Goal: Information Seeking & Learning: Learn about a topic

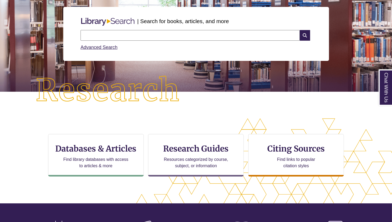
scroll to position [62, 0]
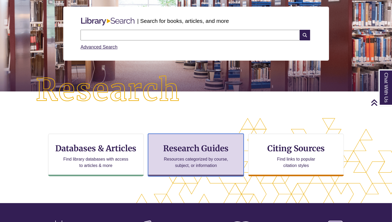
click at [205, 148] on h3 "Research Guides" at bounding box center [195, 148] width 87 height 10
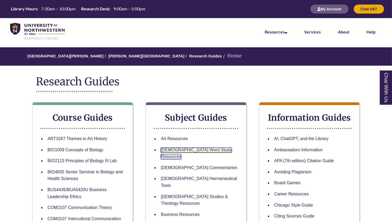
click at [200, 151] on link "Bible Word Study Resources" at bounding box center [196, 153] width 71 height 12
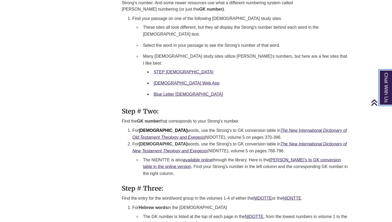
scroll to position [561, 0]
click at [297, 140] on li "For New Testament words, use the Strong's to GK conversion table in The New Int…" at bounding box center [241, 159] width 218 height 38
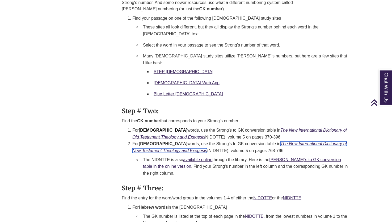
click at [302, 141] on icon "The New International Dictionary of New Testament Theology and Exegesis" at bounding box center [239, 146] width 214 height 11
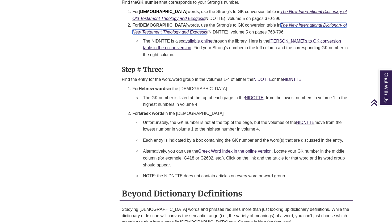
scroll to position [680, 0]
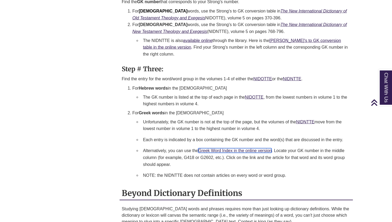
click at [235, 148] on link "Greek Word Index in the online version" at bounding box center [234, 150] width 73 height 5
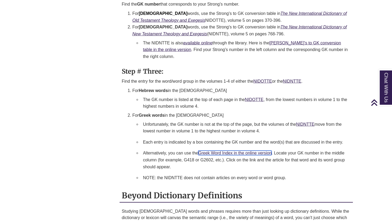
scroll to position [677, 0]
click at [221, 148] on li "Alternatively, you can use the Greek Word Index in the online version . Locate …" at bounding box center [246, 160] width 210 height 25
click at [240, 151] on link "Greek Word Index in the online version" at bounding box center [234, 153] width 73 height 5
click at [300, 119] on li "Unfortunately, the GK number is not at the top of the page, but the volumes of …" at bounding box center [246, 128] width 210 height 18
click at [307, 122] on link "NIDNTTE" at bounding box center [305, 124] width 18 height 5
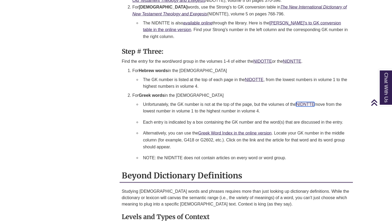
scroll to position [698, 0]
click at [229, 130] on link "Greek Word Index in the online version" at bounding box center [234, 132] width 73 height 5
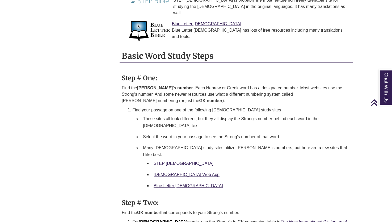
scroll to position [469, 0]
